Goal: Information Seeking & Learning: Compare options

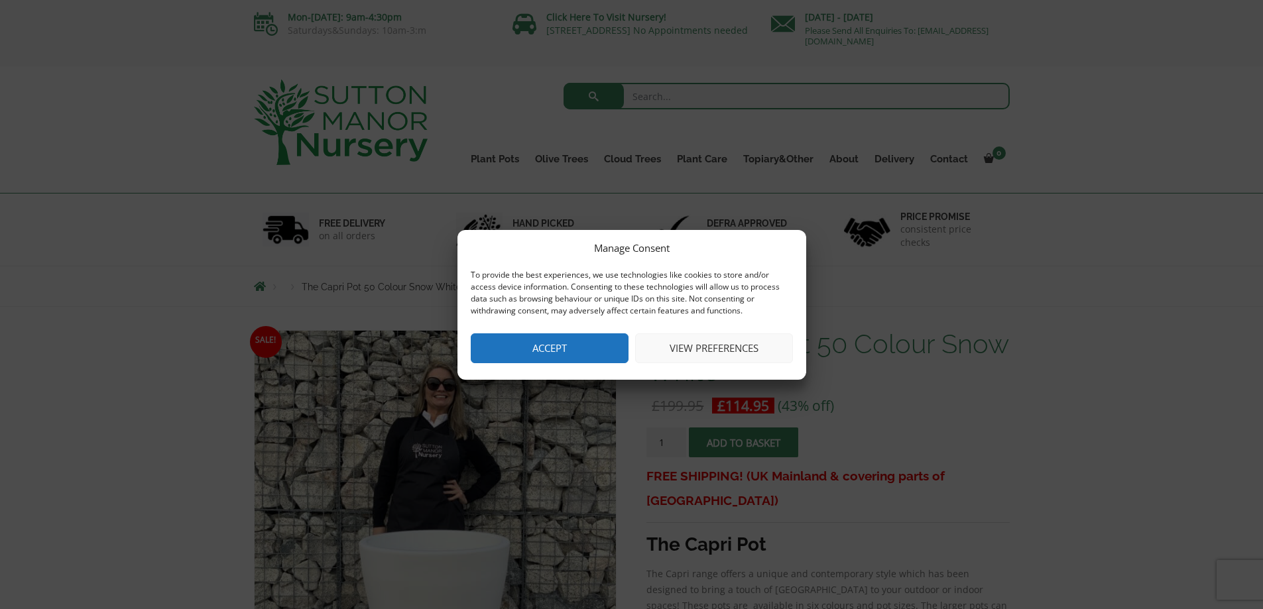
click at [507, 357] on button "Accept" at bounding box center [550, 348] width 158 height 30
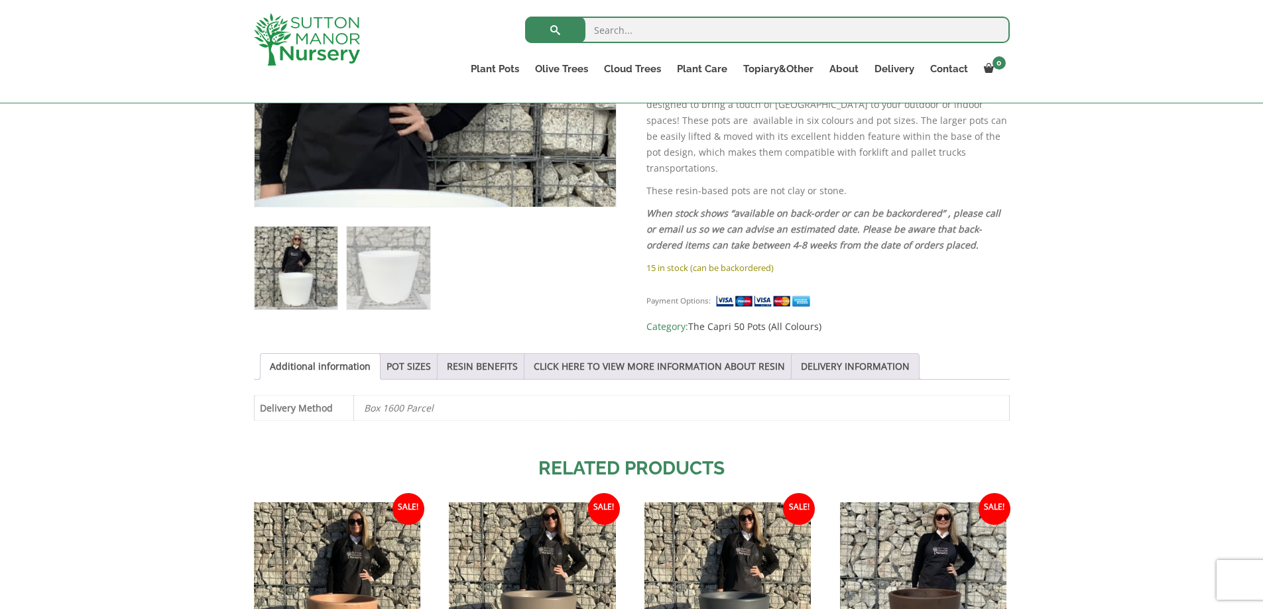
scroll to position [464, 0]
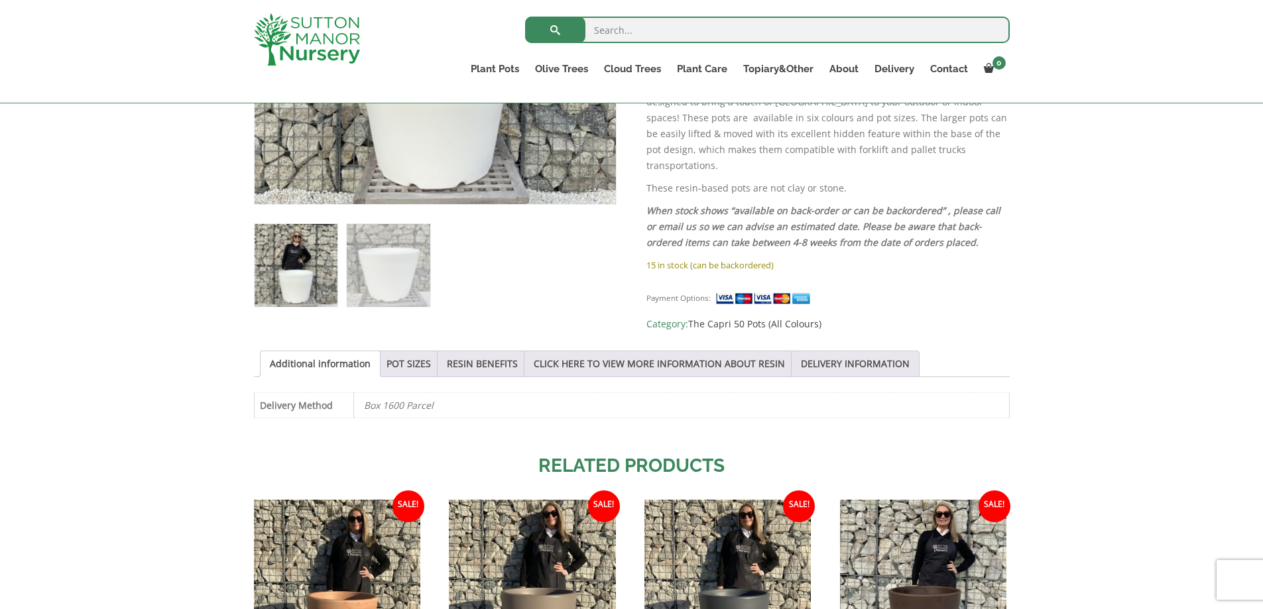
click at [296, 290] on img at bounding box center [296, 265] width 83 height 83
click at [373, 282] on img at bounding box center [388, 265] width 83 height 83
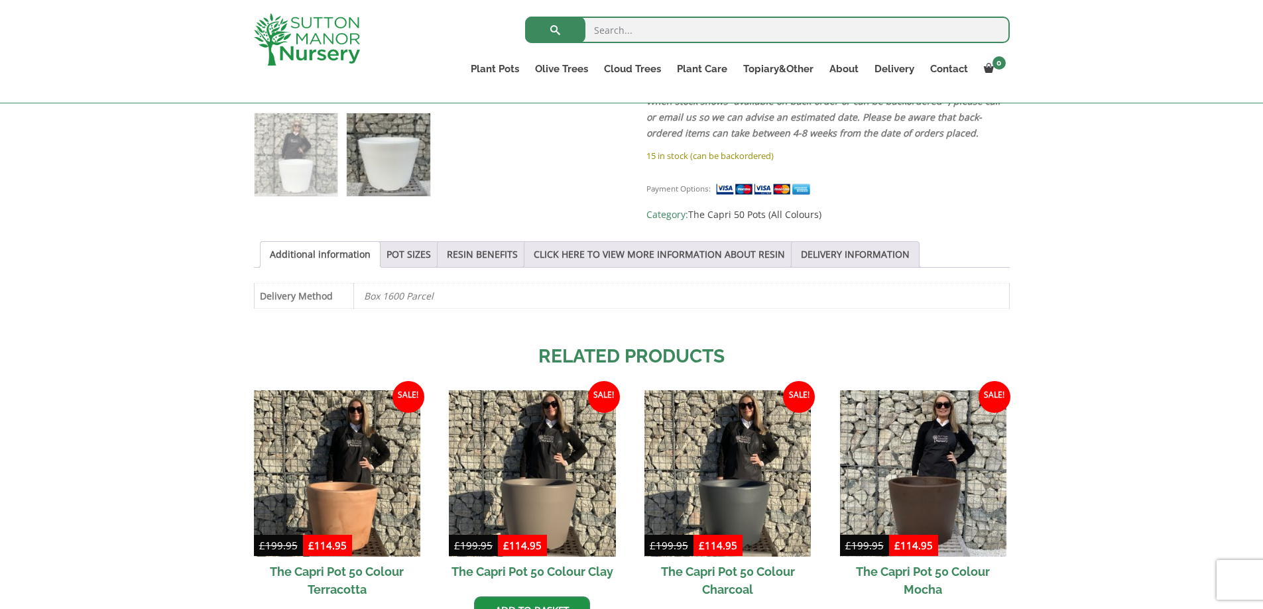
scroll to position [663, 0]
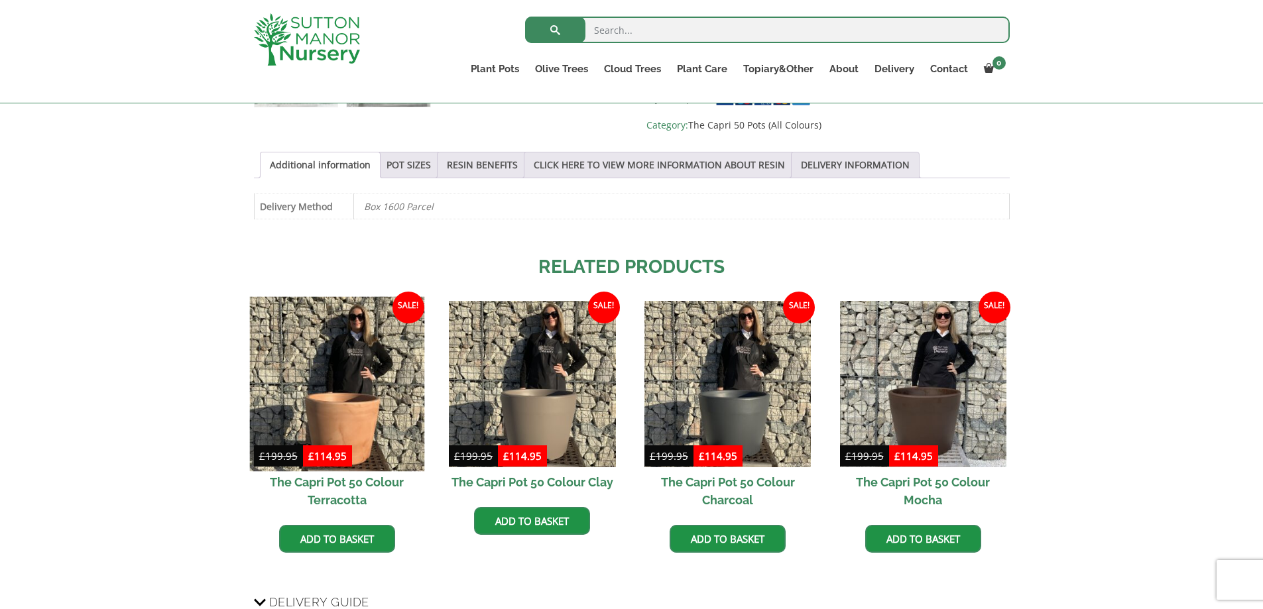
click at [352, 404] on img at bounding box center [336, 383] width 175 height 175
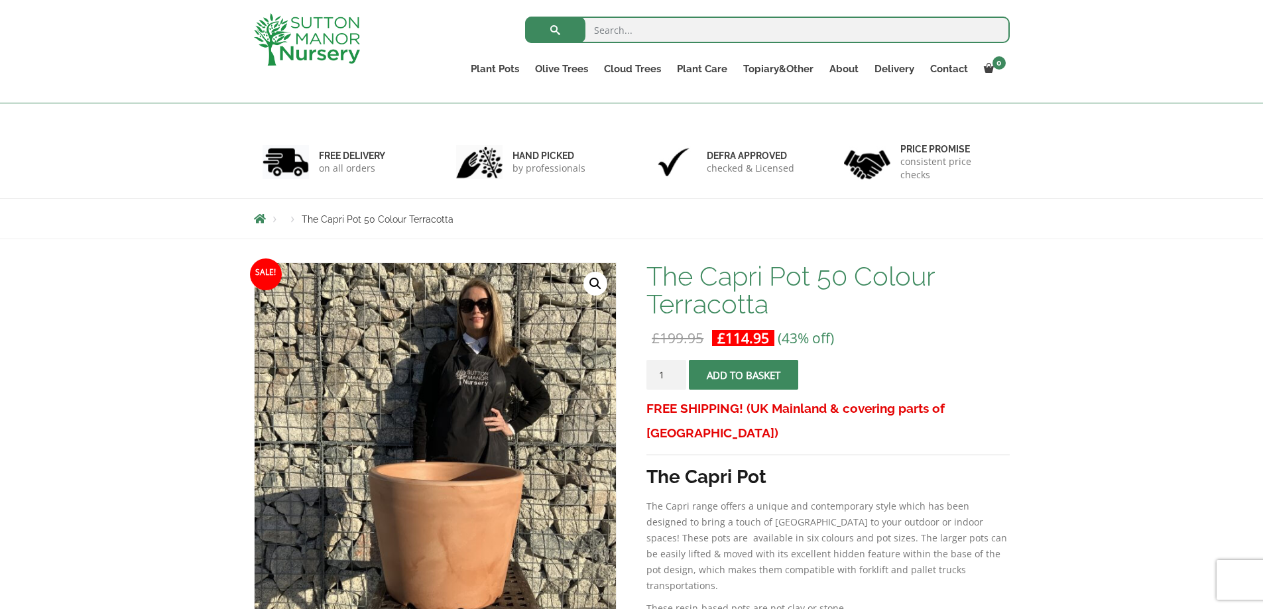
scroll to position [199, 0]
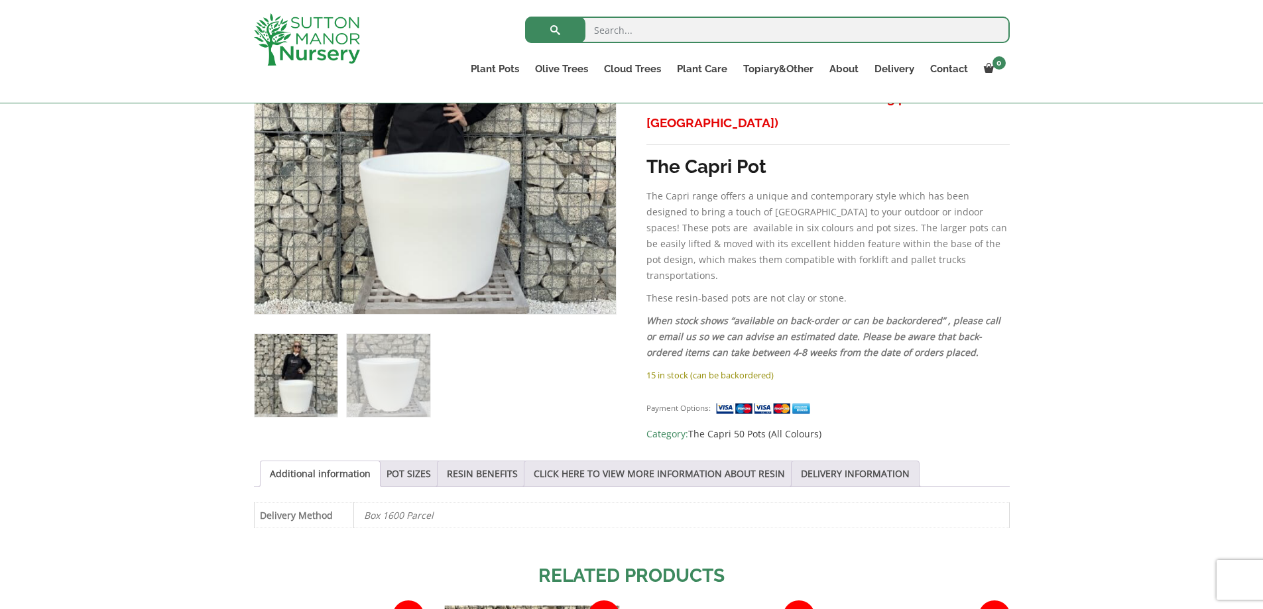
scroll to position [331, 0]
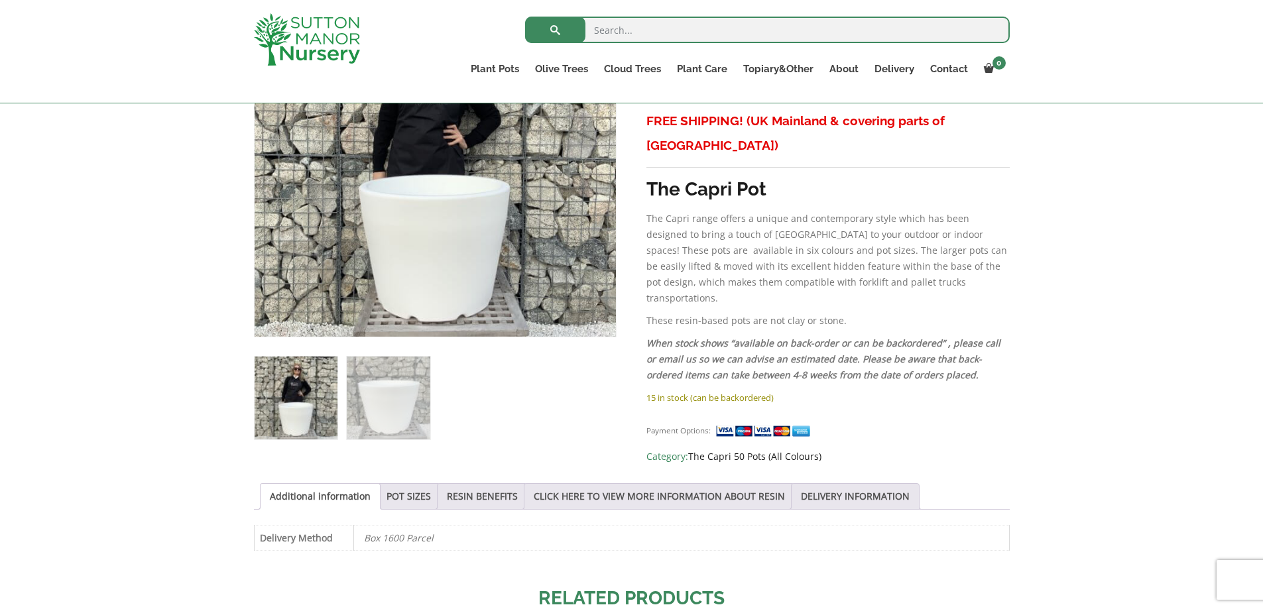
click at [812, 450] on link "The Capri 50 Pots (All Colours)" at bounding box center [754, 456] width 133 height 13
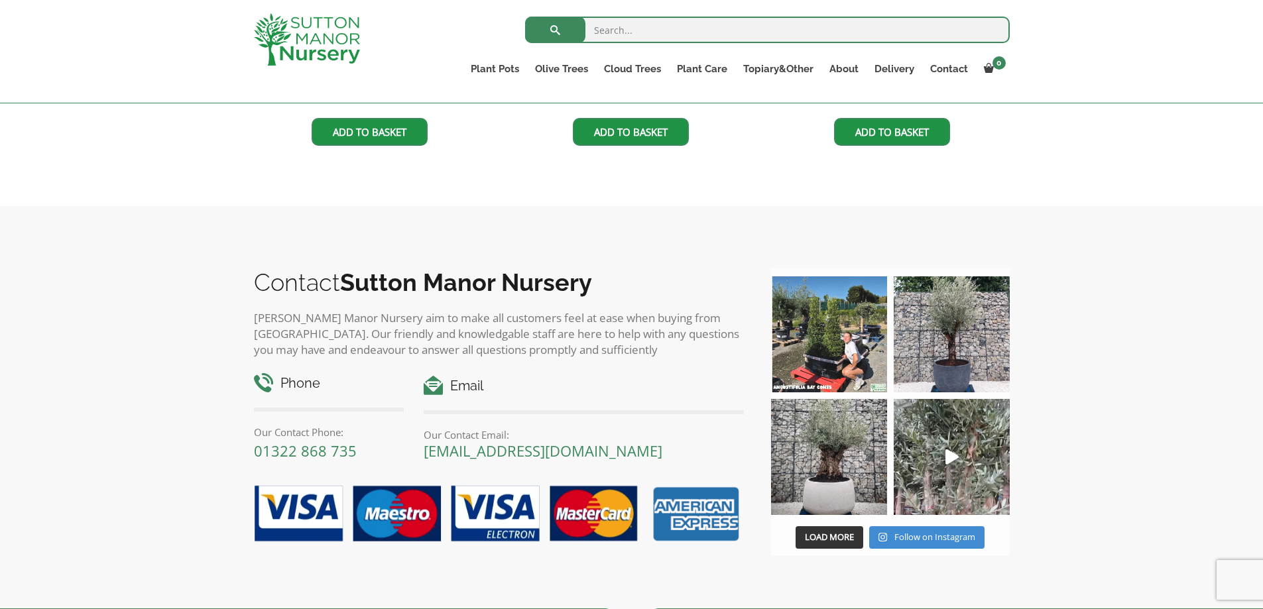
scroll to position [928, 0]
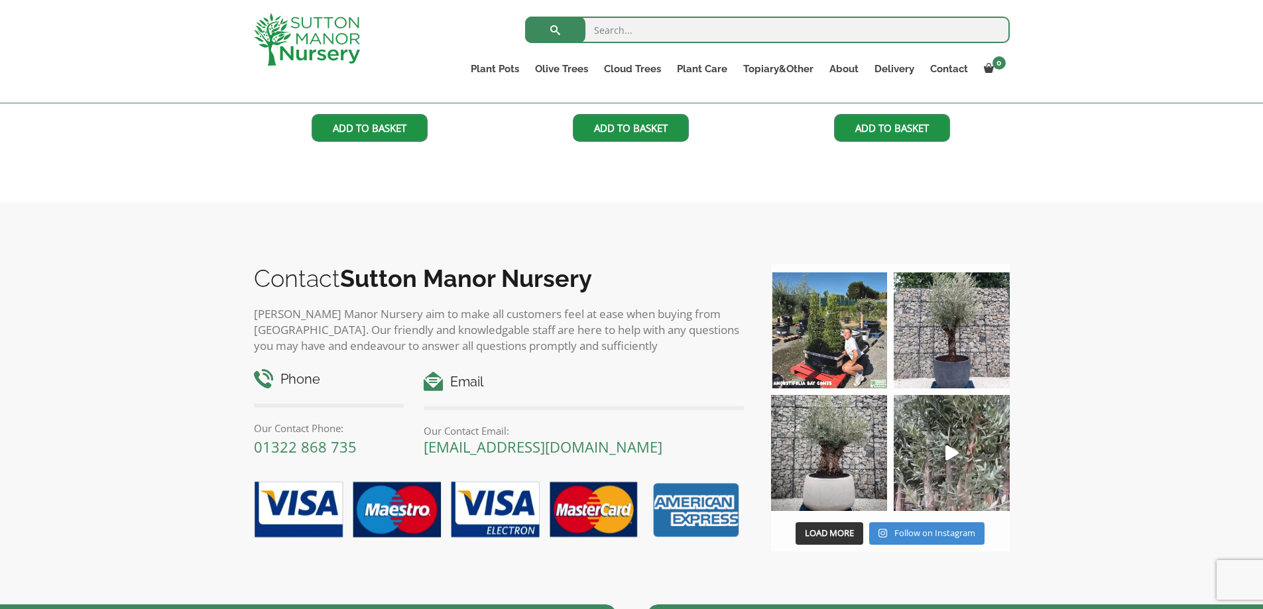
click at [803, 465] on img at bounding box center [829, 453] width 116 height 116
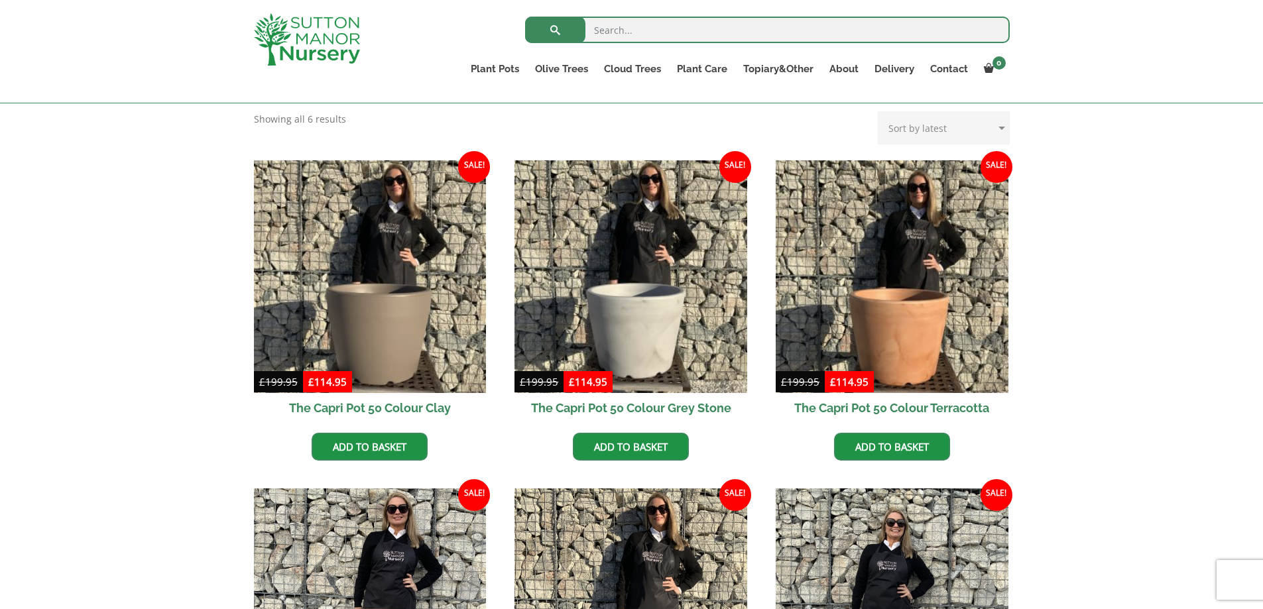
scroll to position [290, 0]
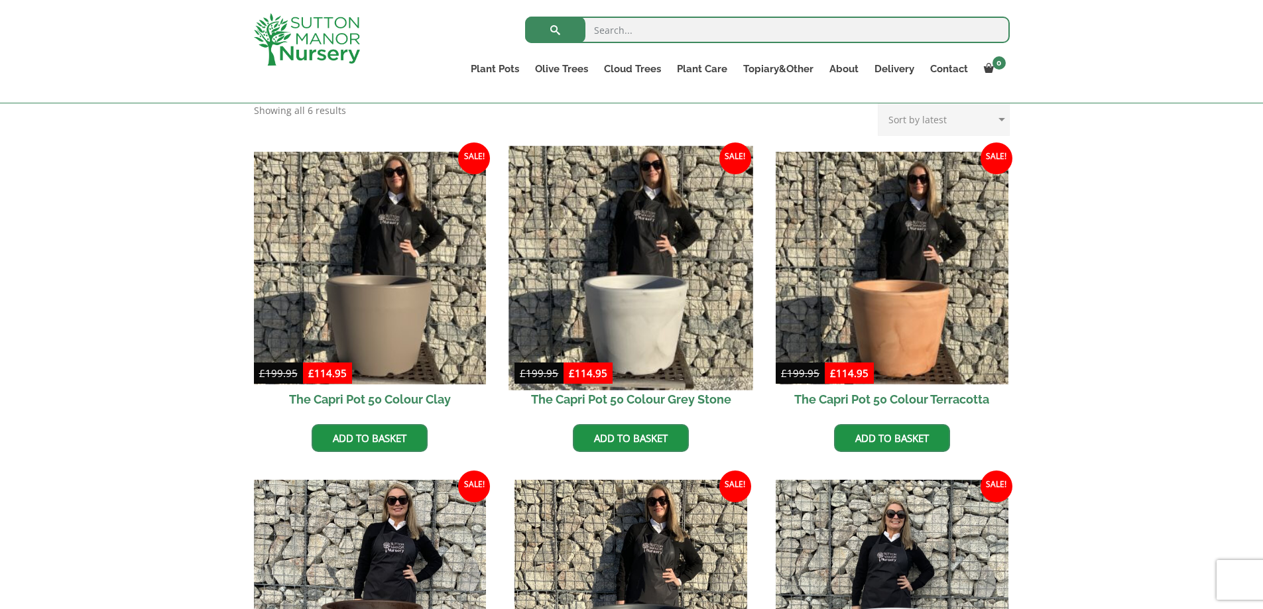
click at [627, 304] on img at bounding box center [631, 268] width 244 height 244
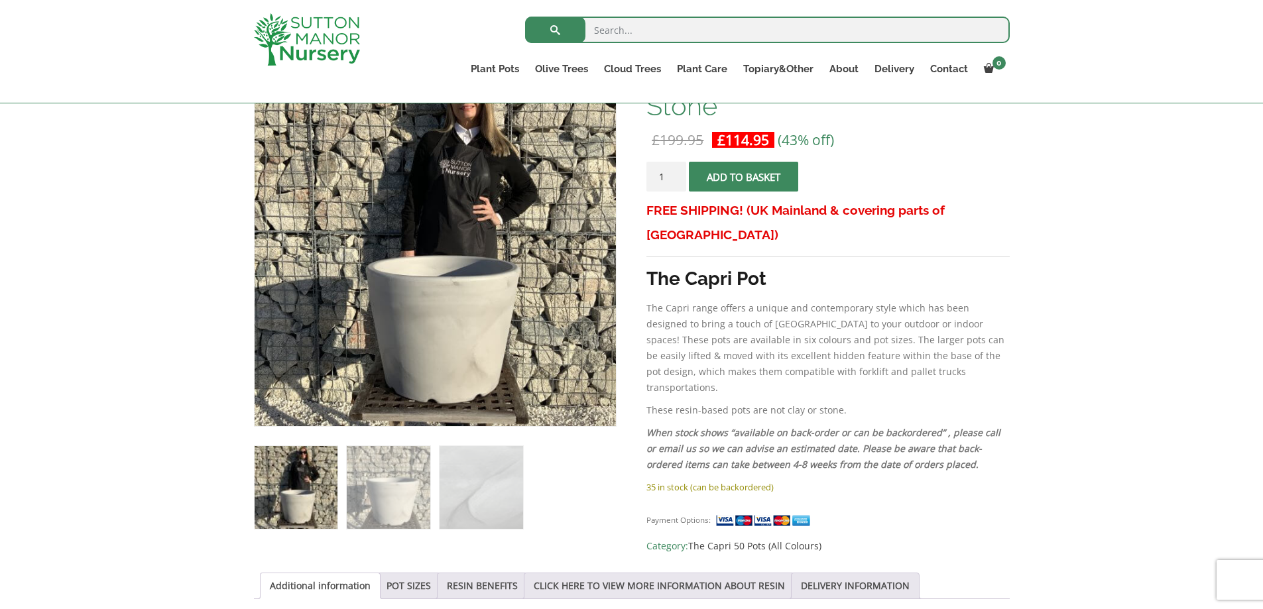
scroll to position [265, 0]
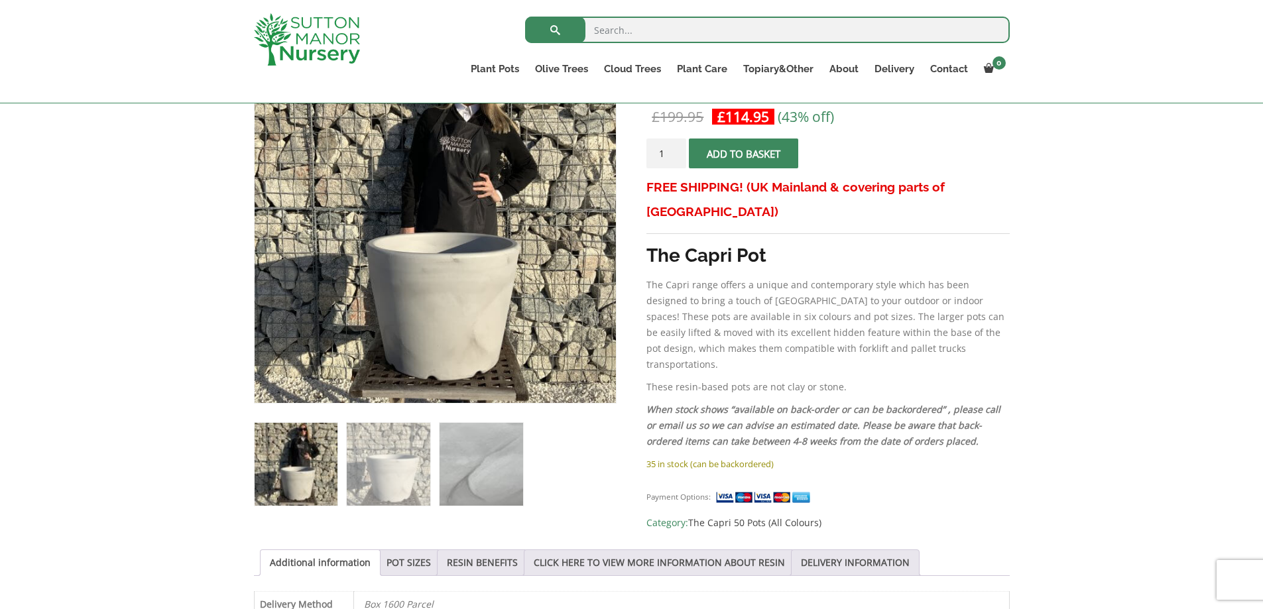
click at [467, 459] on img at bounding box center [480, 464] width 83 height 83
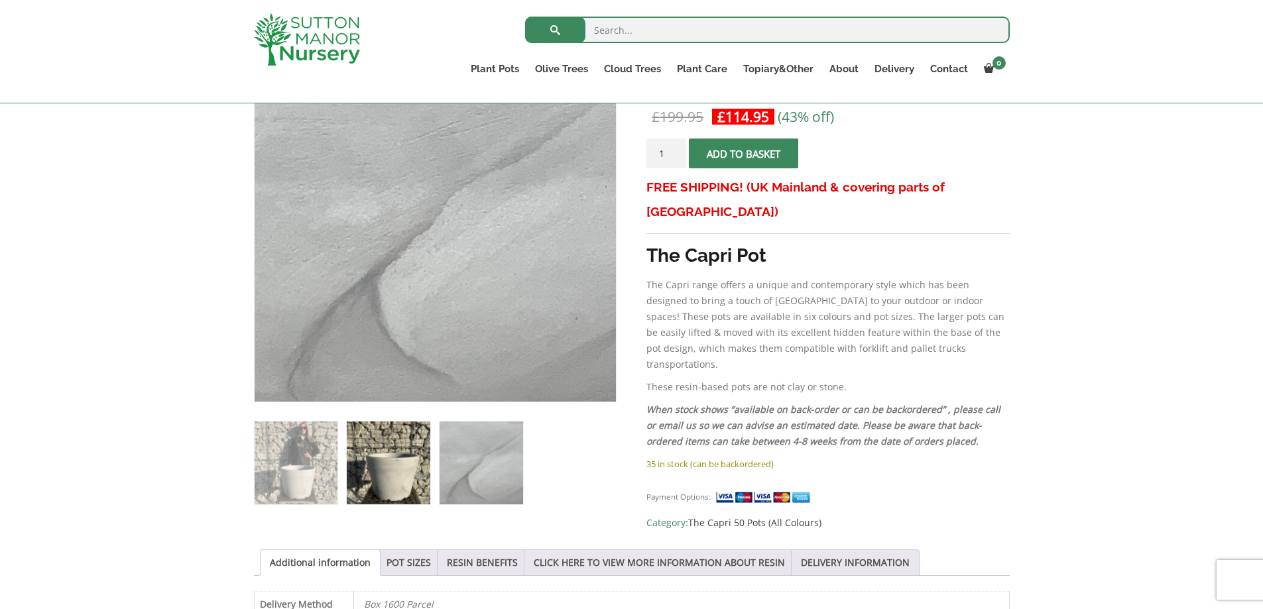
click at [367, 470] on img at bounding box center [388, 463] width 83 height 83
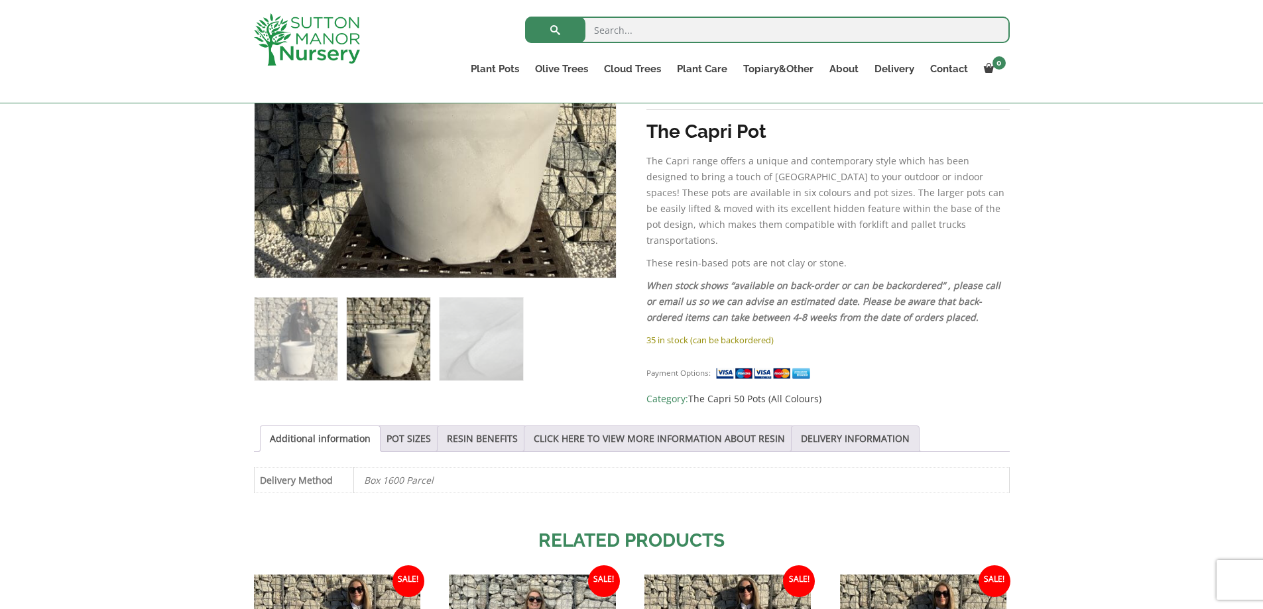
scroll to position [398, 0]
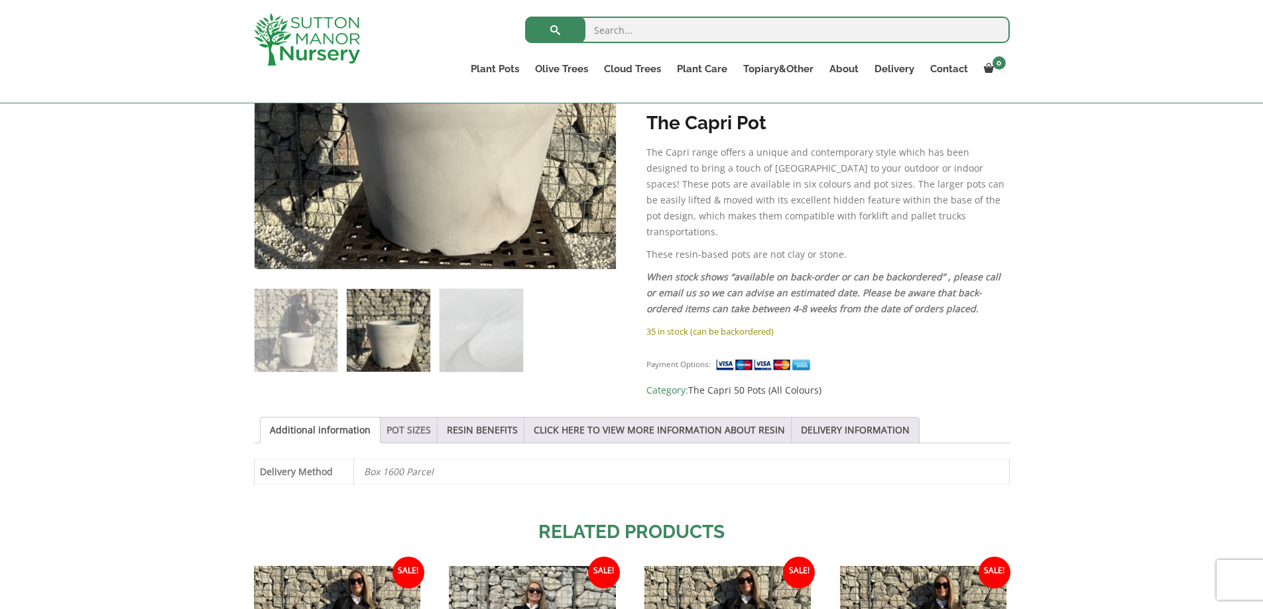
click at [392, 426] on link "POT SIZES" at bounding box center [408, 430] width 44 height 25
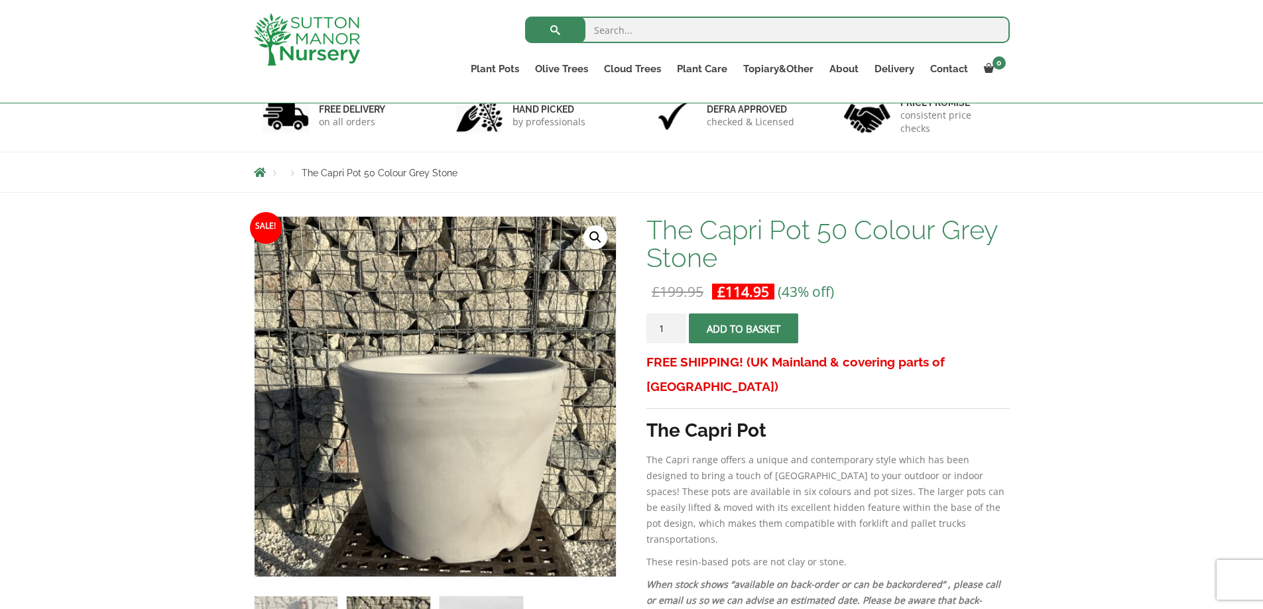
scroll to position [66, 0]
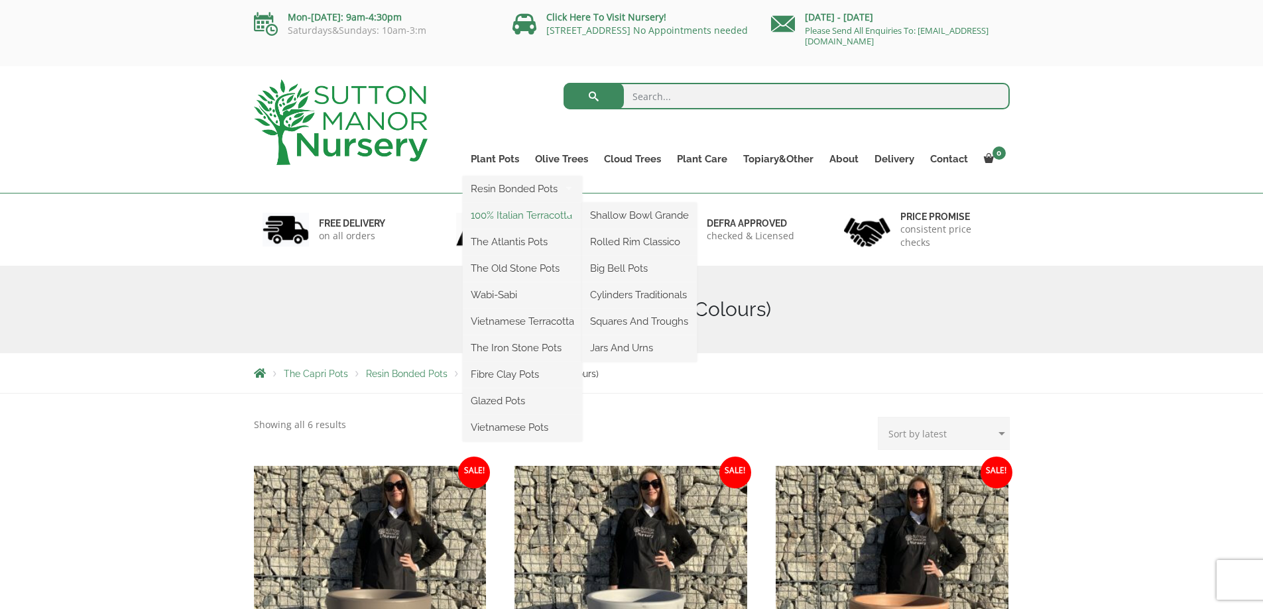
click at [512, 213] on link "100% Italian Terracotta" at bounding box center [522, 215] width 119 height 20
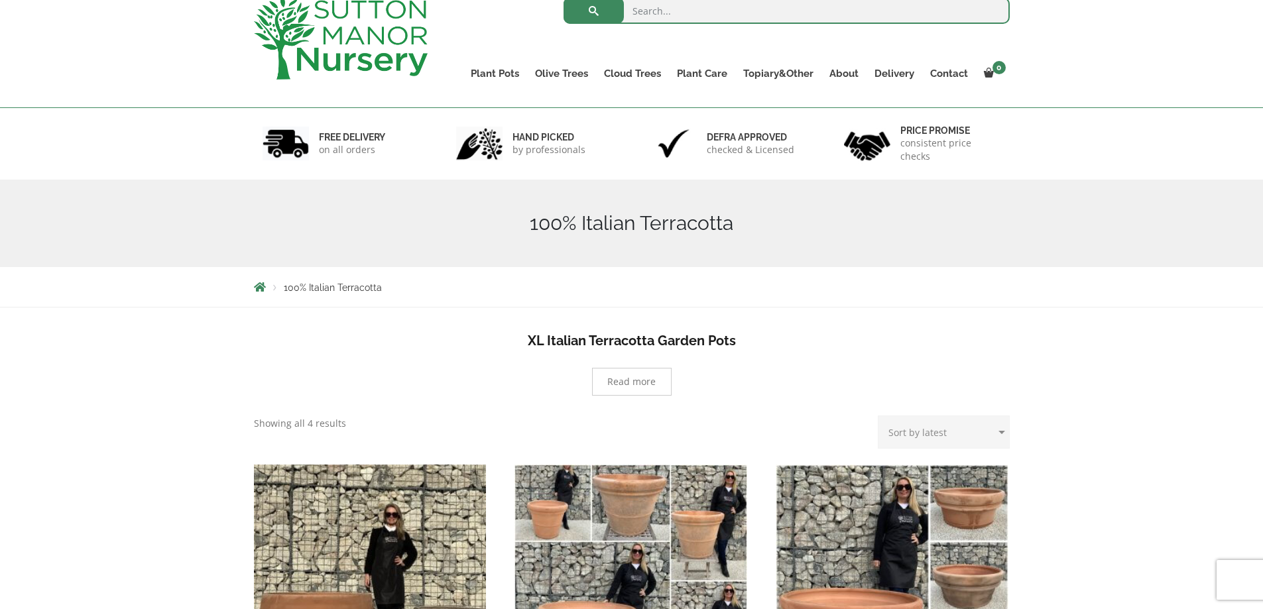
scroll to position [66, 0]
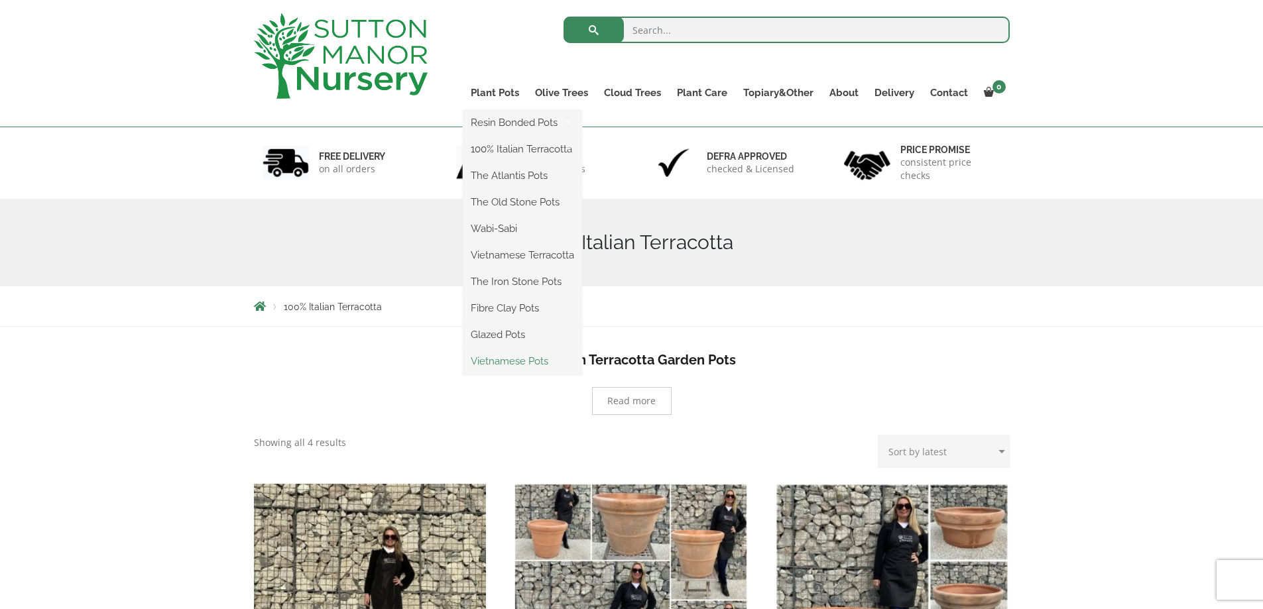
click at [491, 364] on link "Vietnamese Pots" at bounding box center [522, 361] width 119 height 20
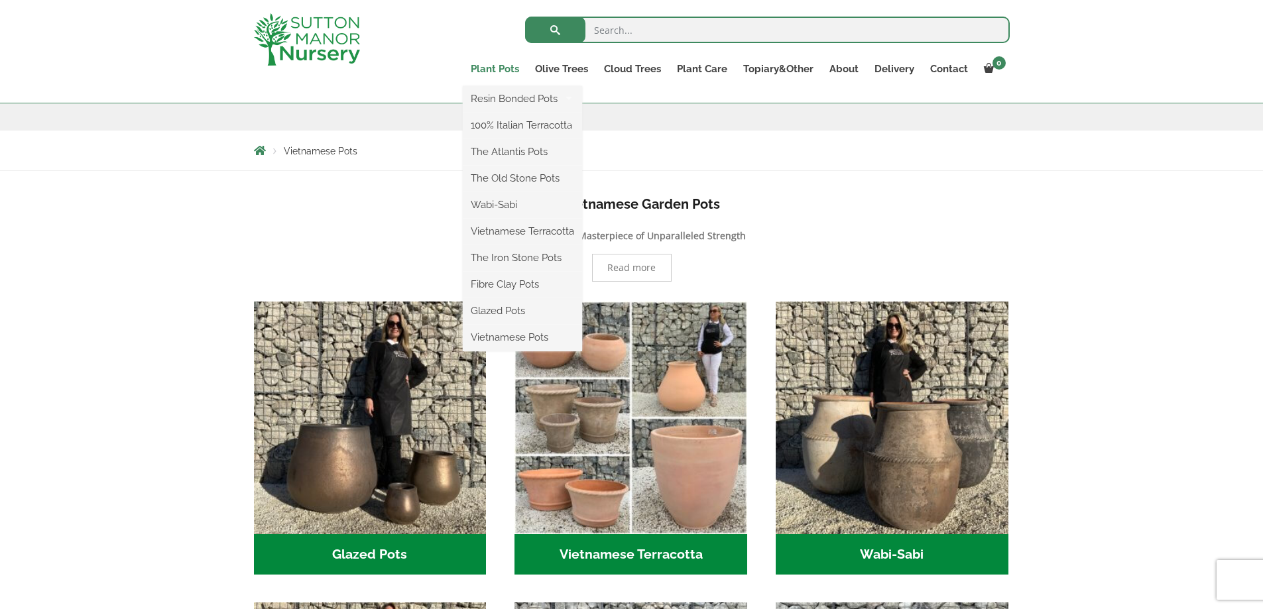
click at [497, 70] on link "Plant Pots" at bounding box center [495, 69] width 64 height 19
click at [498, 154] on link "The Atlantis Pots" at bounding box center [522, 152] width 119 height 20
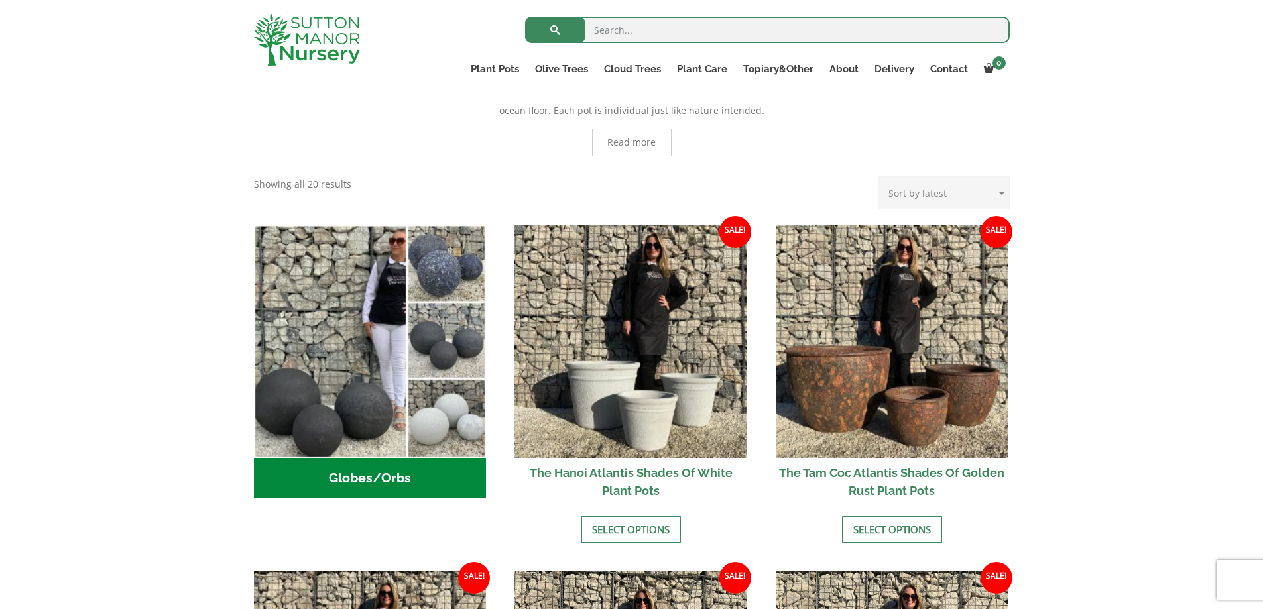
scroll to position [331, 0]
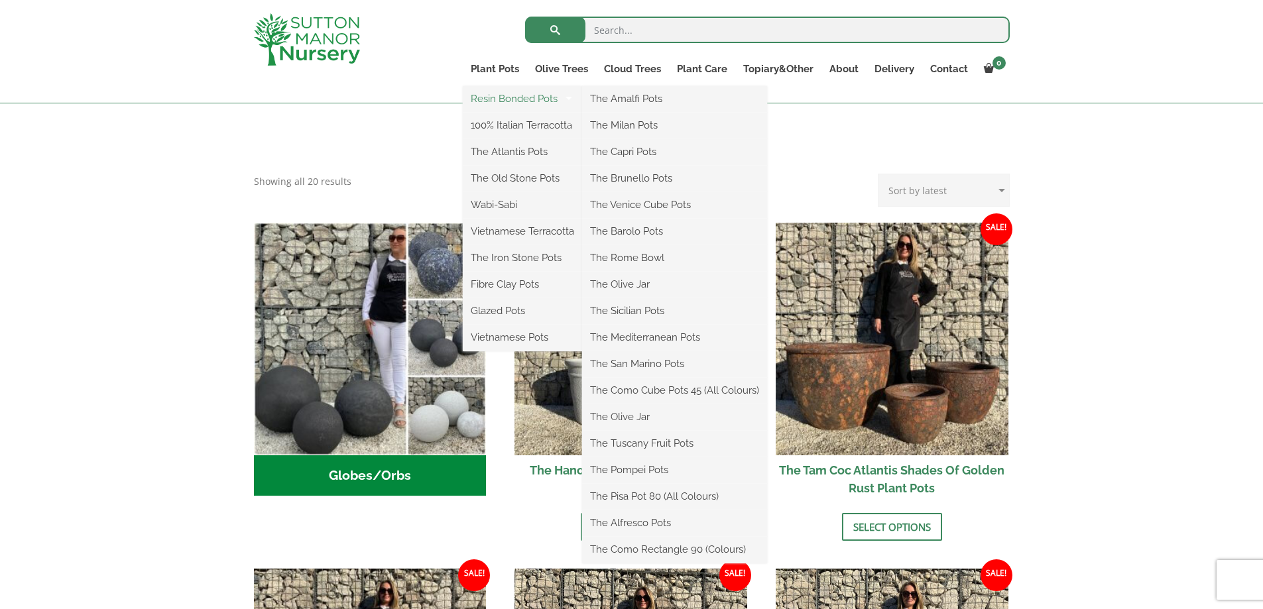
click at [496, 99] on link "Resin Bonded Pots" at bounding box center [522, 99] width 119 height 20
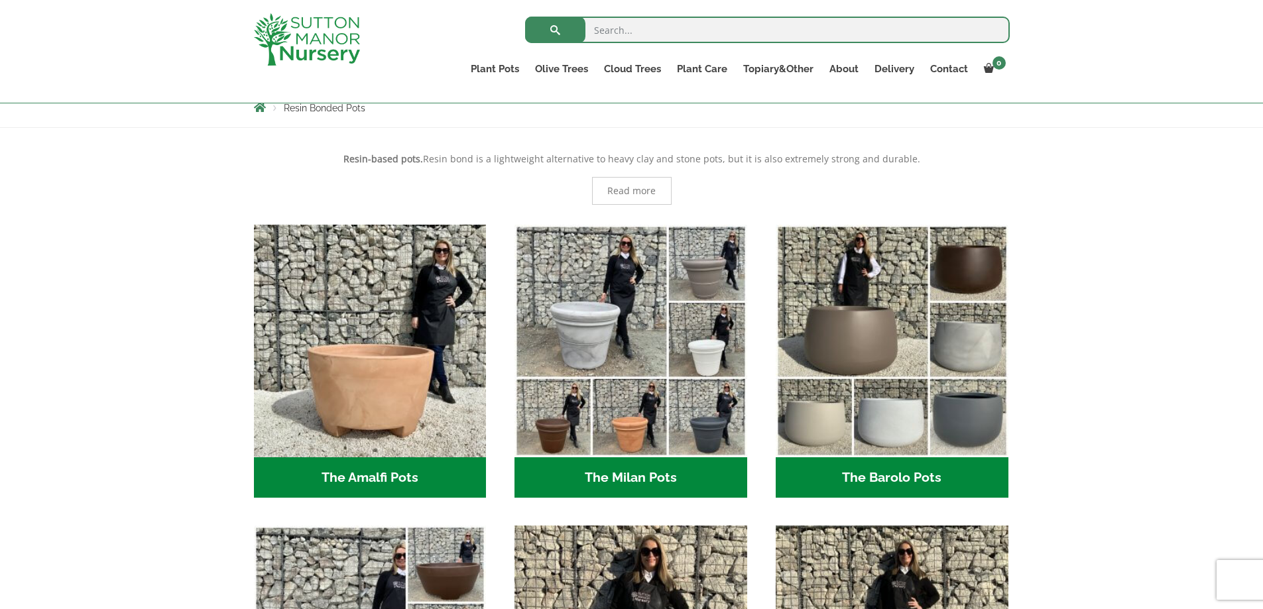
scroll to position [265, 0]
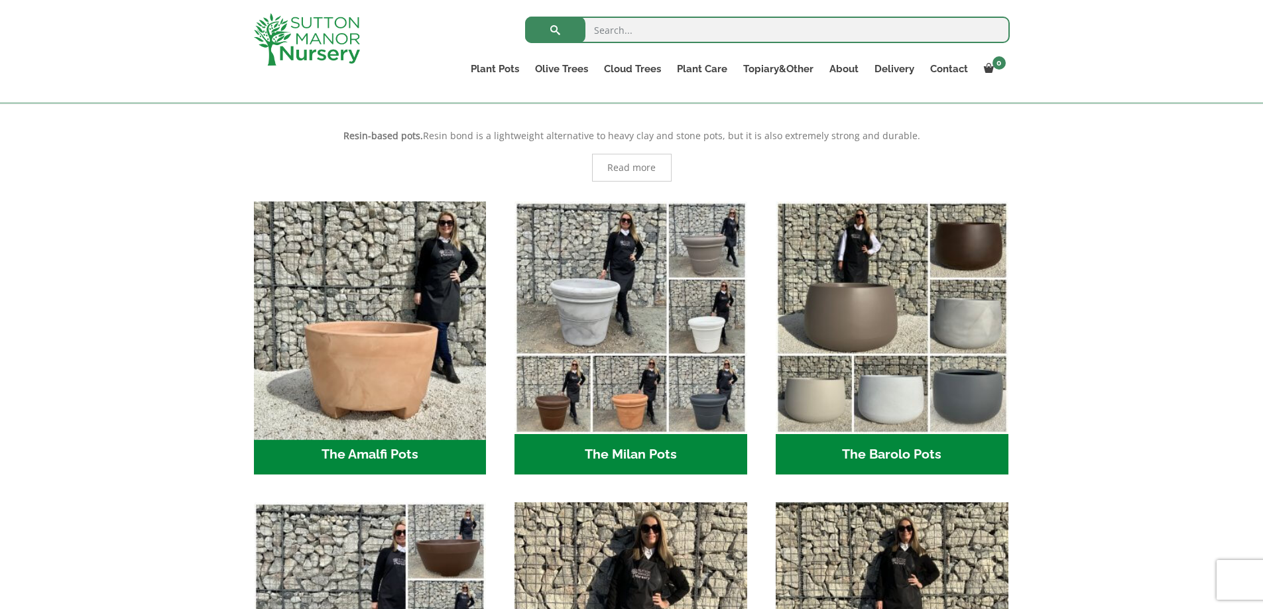
click at [377, 368] on img "Visit product category The Amalfi Pots" at bounding box center [370, 318] width 244 height 244
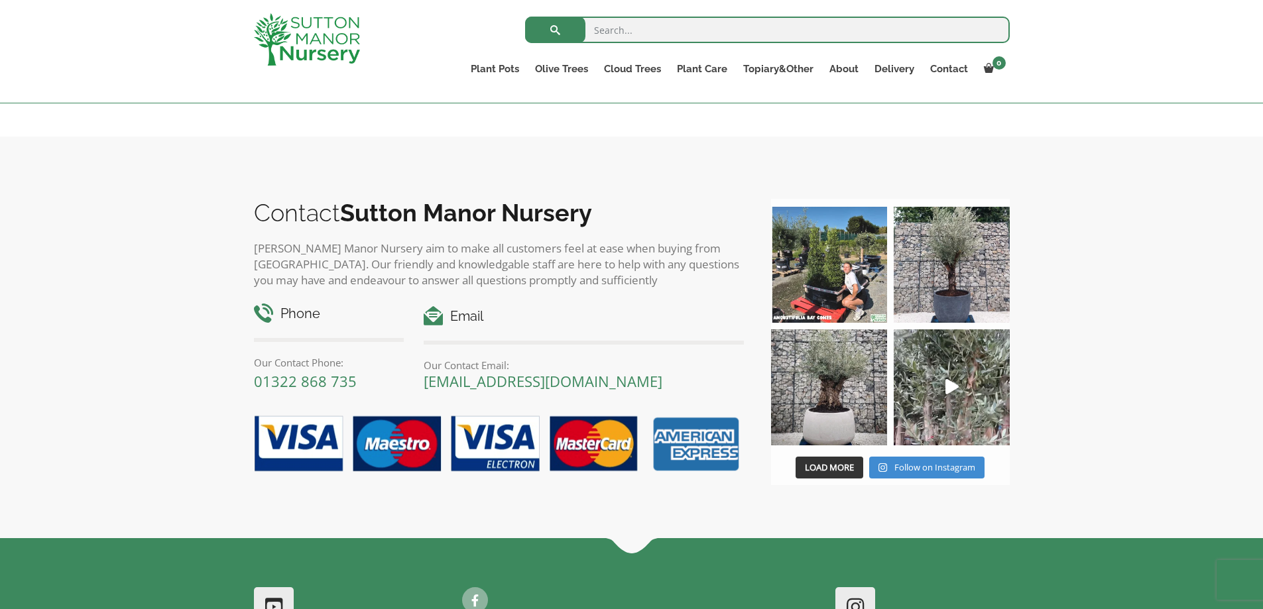
scroll to position [729, 0]
